Goal: Transaction & Acquisition: Book appointment/travel/reservation

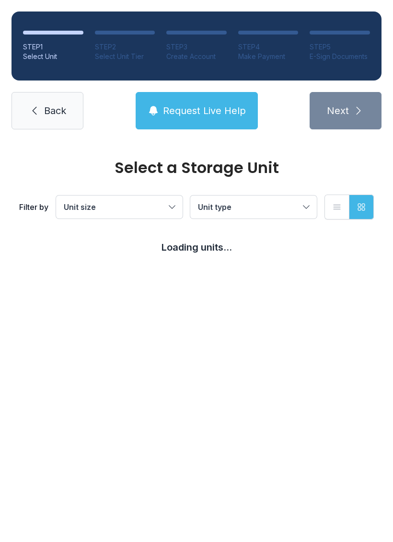
click at [177, 210] on button "Unit size" at bounding box center [119, 206] width 126 height 23
click at [81, 269] on label "Large" at bounding box center [119, 274] width 103 height 11
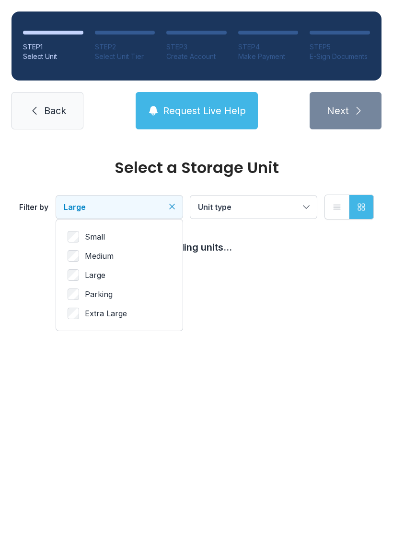
click at [80, 269] on ul "Small Medium Large Parking Extra Large" at bounding box center [119, 275] width 103 height 88
click at [282, 208] on span "Unit type" at bounding box center [249, 206] width 102 height 11
click at [332, 211] on icon "button" at bounding box center [337, 207] width 10 height 10
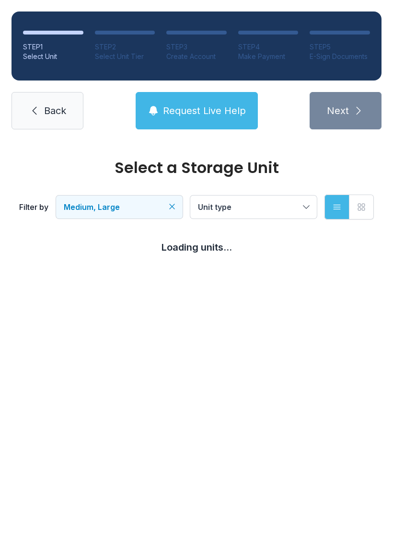
click at [356, 210] on icon "button" at bounding box center [361, 207] width 10 height 10
click at [227, 116] on span "Request Live Help" at bounding box center [204, 110] width 83 height 13
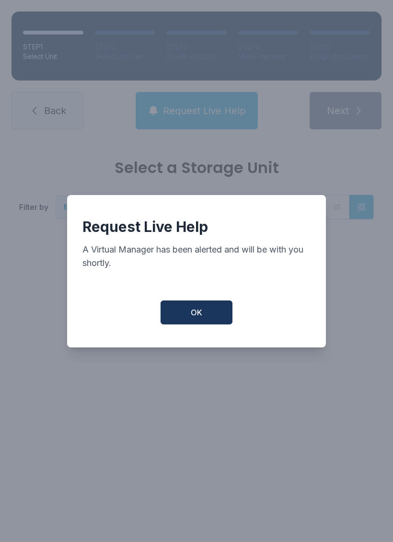
click at [212, 315] on button "OK" at bounding box center [197, 312] width 72 height 24
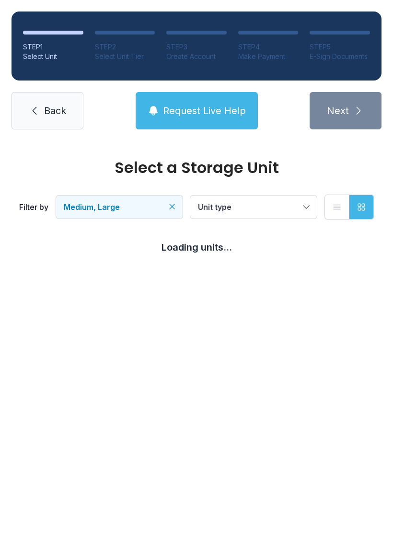
click at [278, 197] on button "Unit type" at bounding box center [253, 206] width 126 height 23
click at [45, 124] on link "Back" at bounding box center [47, 110] width 72 height 37
